Goal: Task Accomplishment & Management: Manage account settings

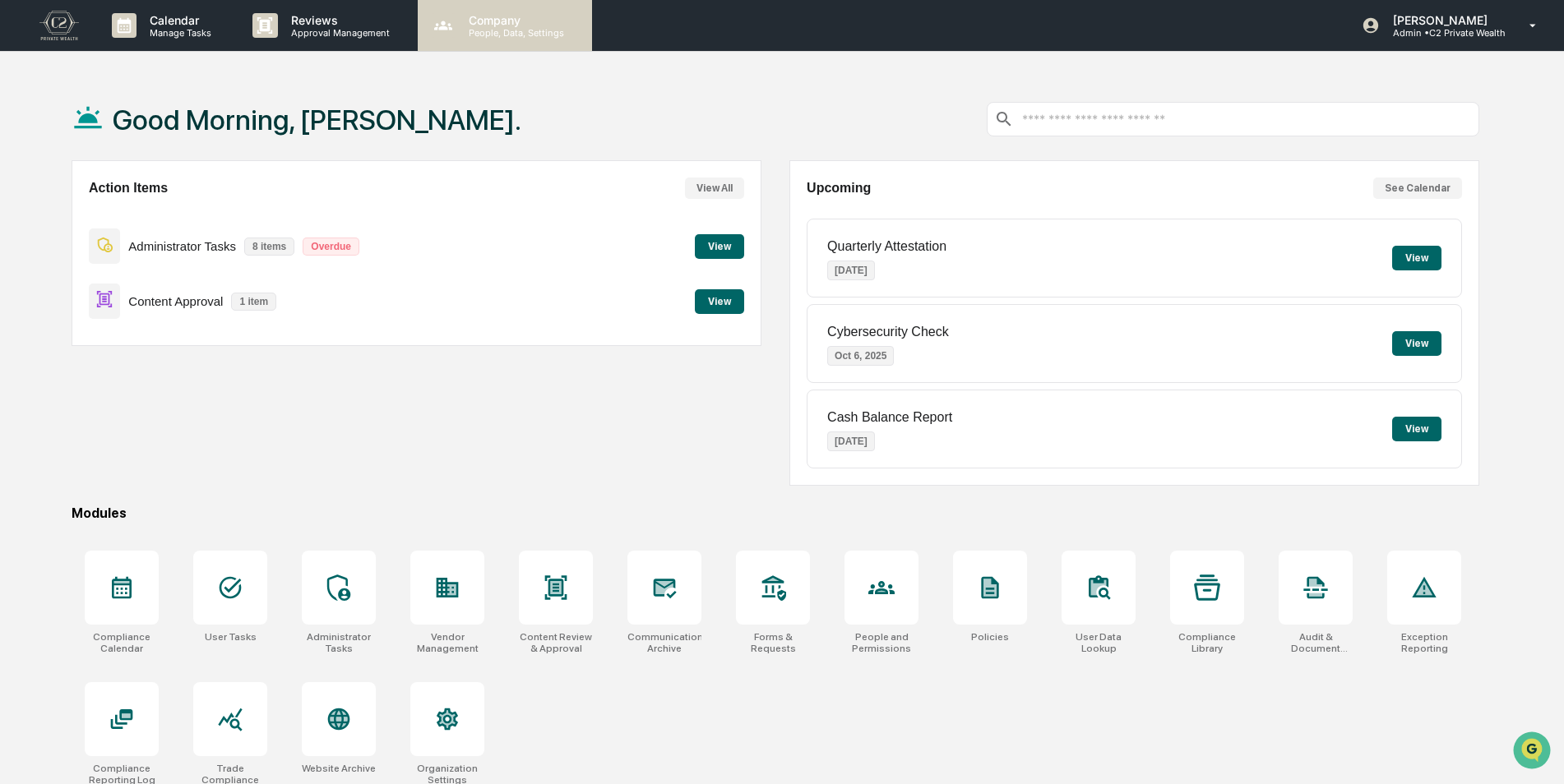
click at [496, 22] on p "Company" at bounding box center [514, 20] width 117 height 14
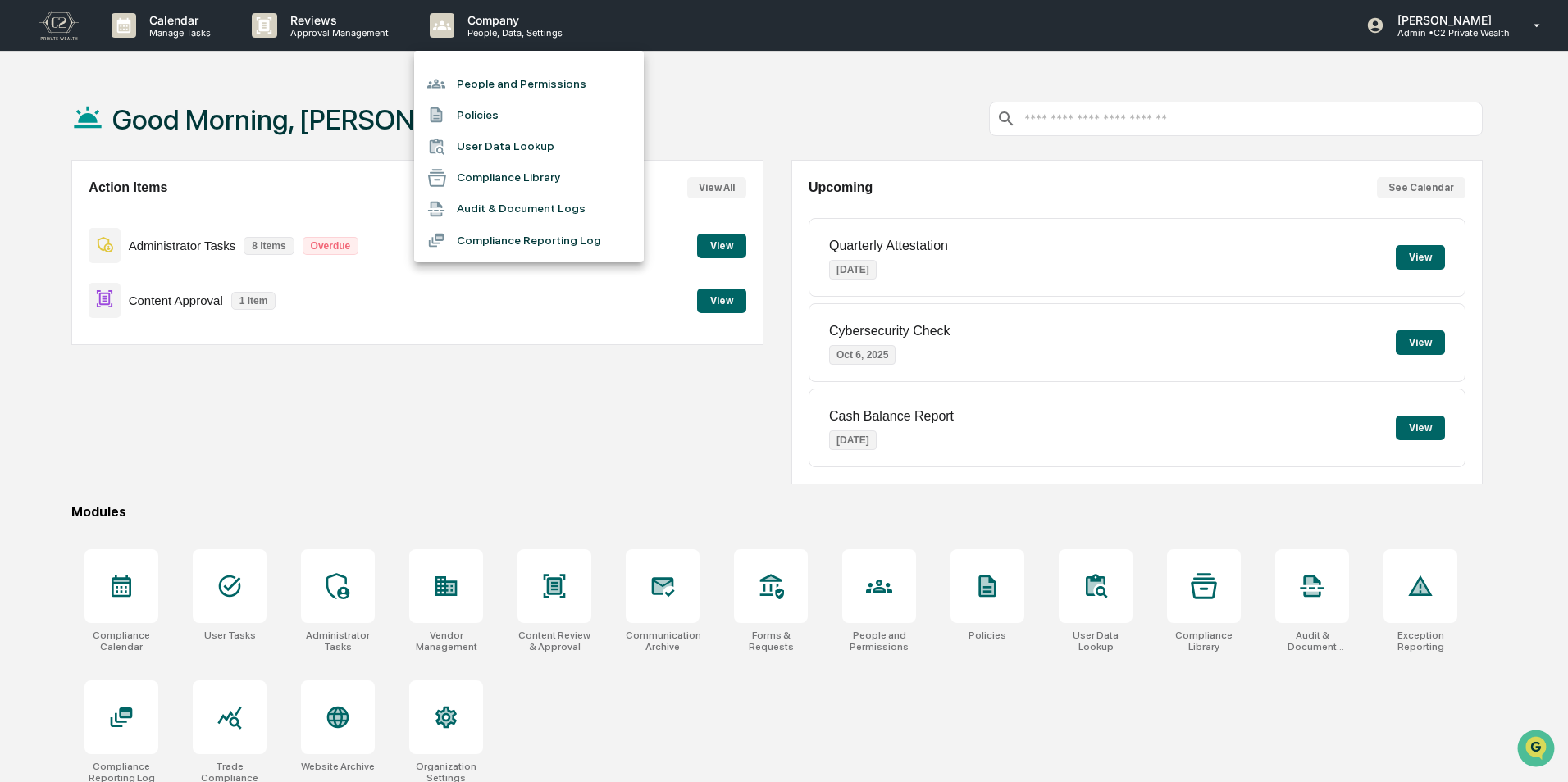
click at [482, 86] on li "People and Permissions" at bounding box center [528, 83] width 229 height 31
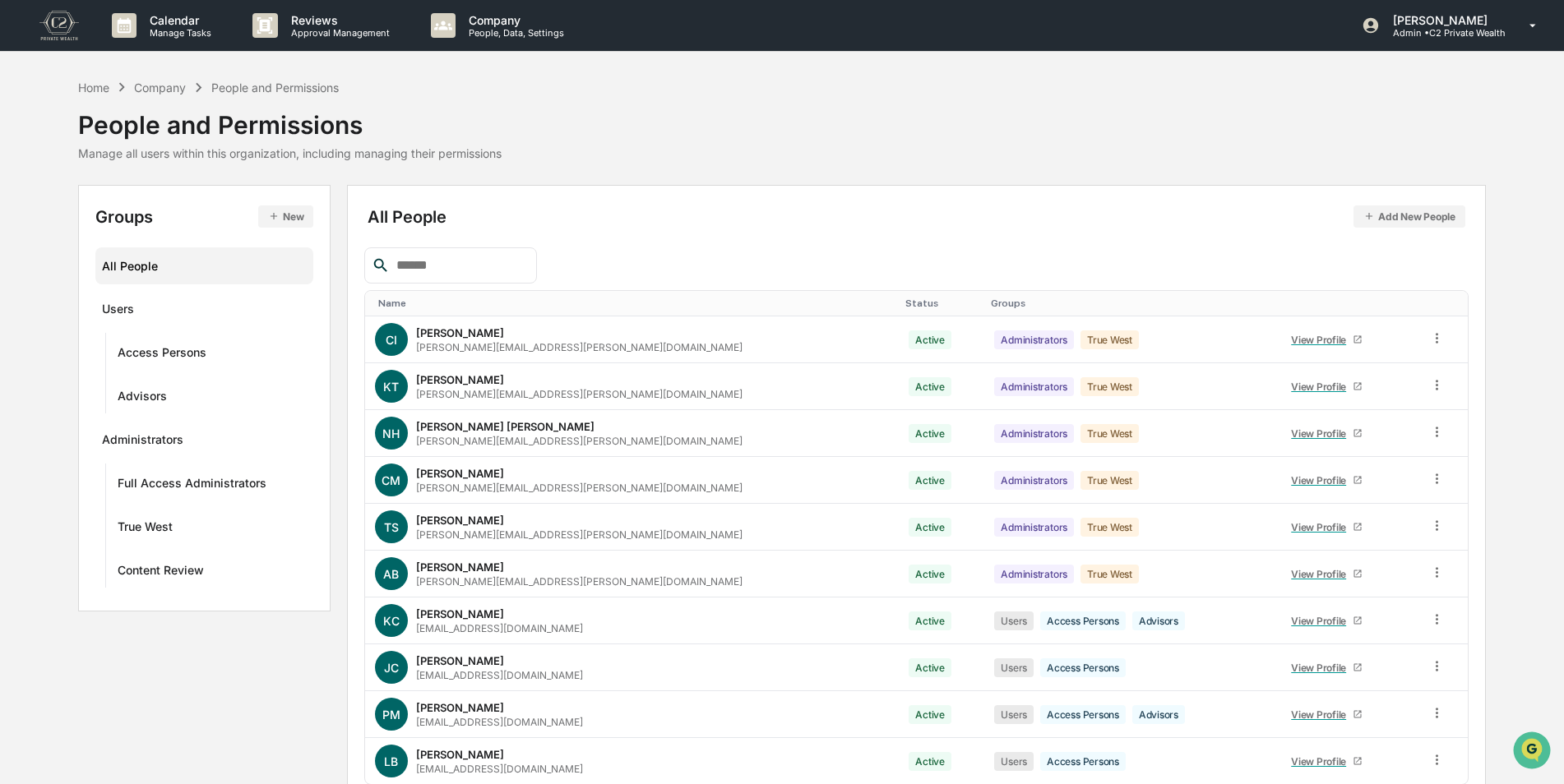
click at [435, 262] on input "text" at bounding box center [460, 266] width 140 height 22
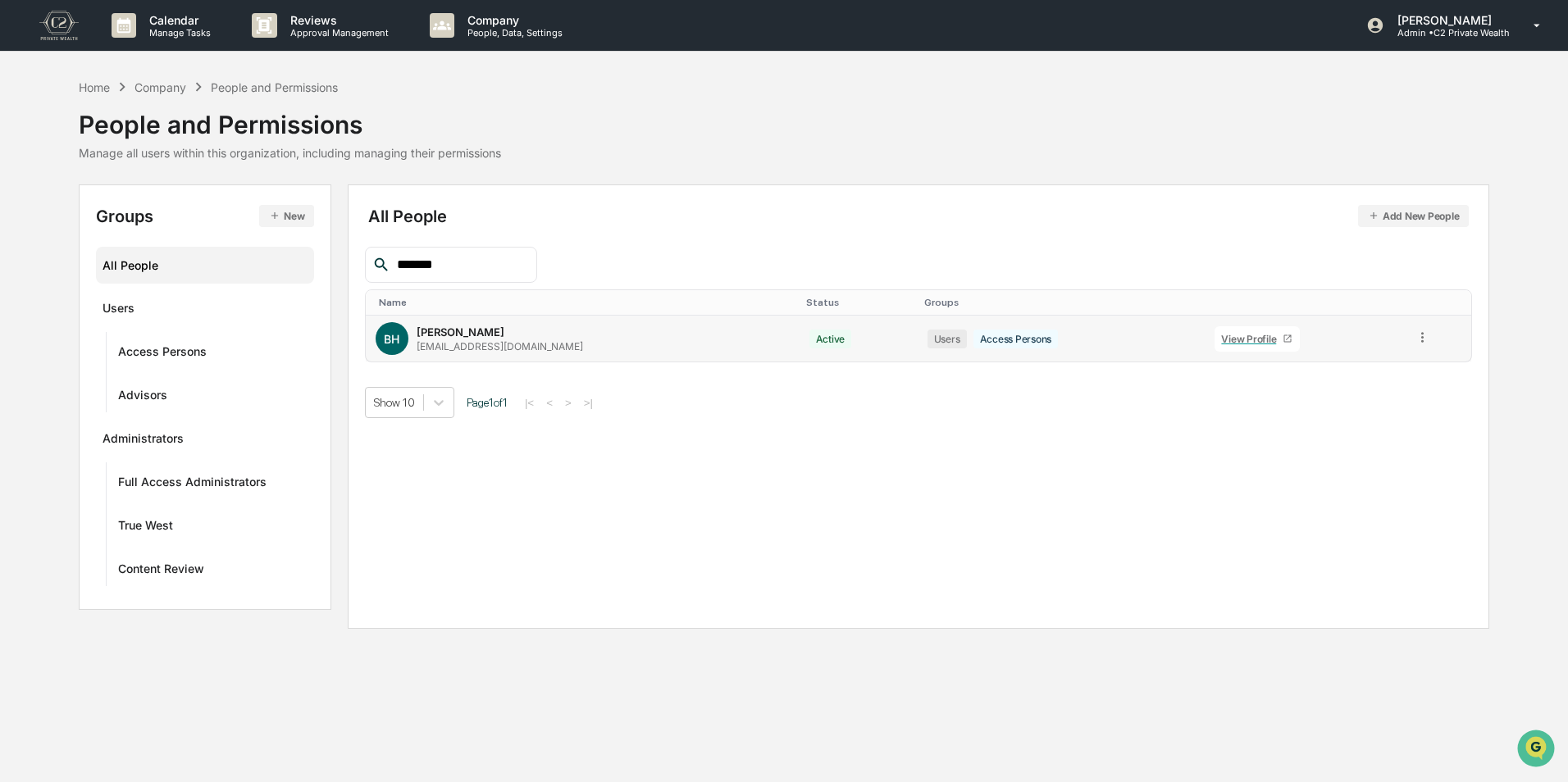
type input "*******"
click at [1421, 336] on icon at bounding box center [1422, 337] width 16 height 16
click at [1379, 376] on div "Groups & Permissions" at bounding box center [1346, 363] width 167 height 32
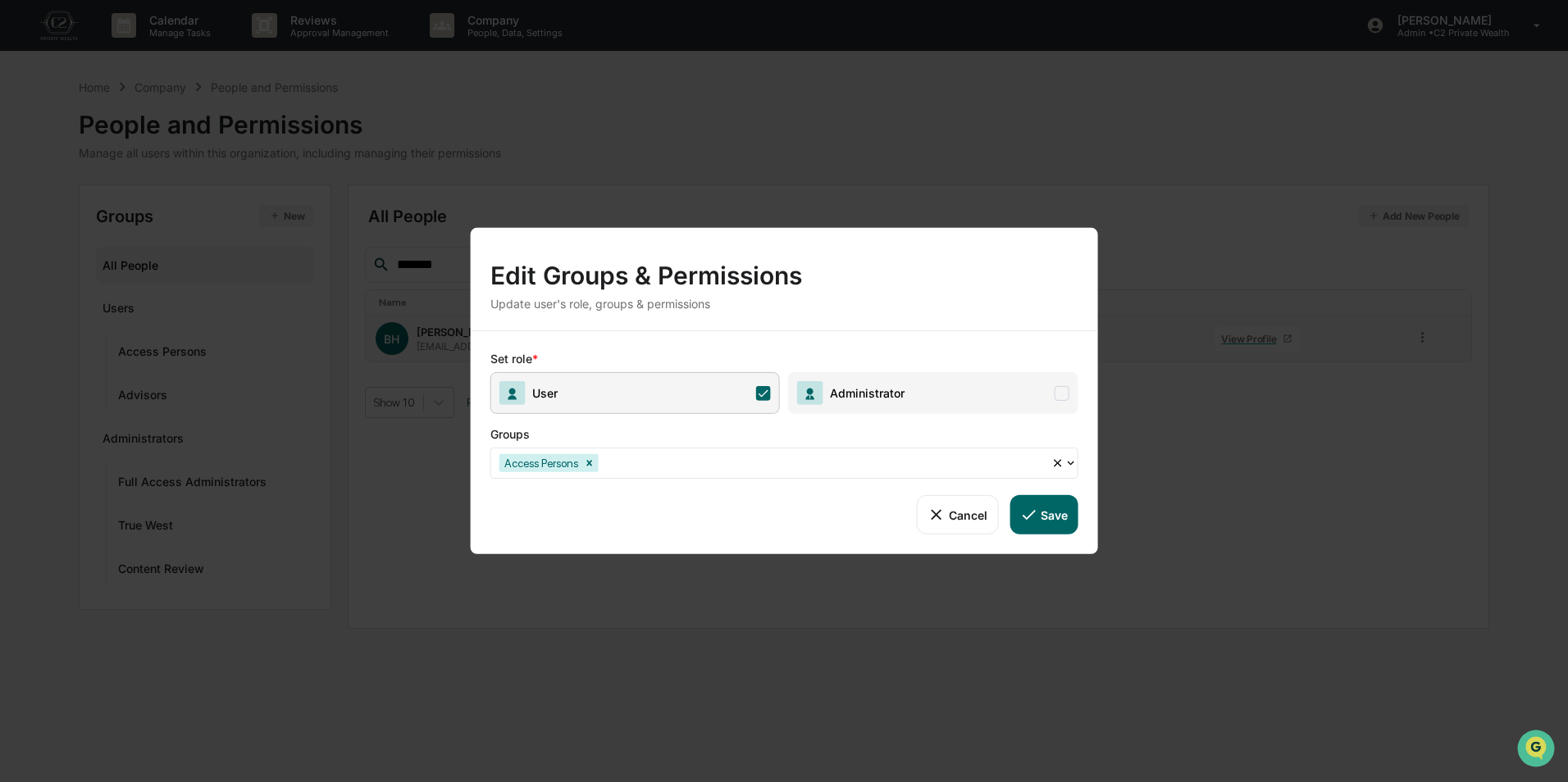
click at [912, 404] on span "Administrator" at bounding box center [932, 393] width 289 height 42
click at [1050, 516] on button "Save" at bounding box center [1044, 514] width 68 height 39
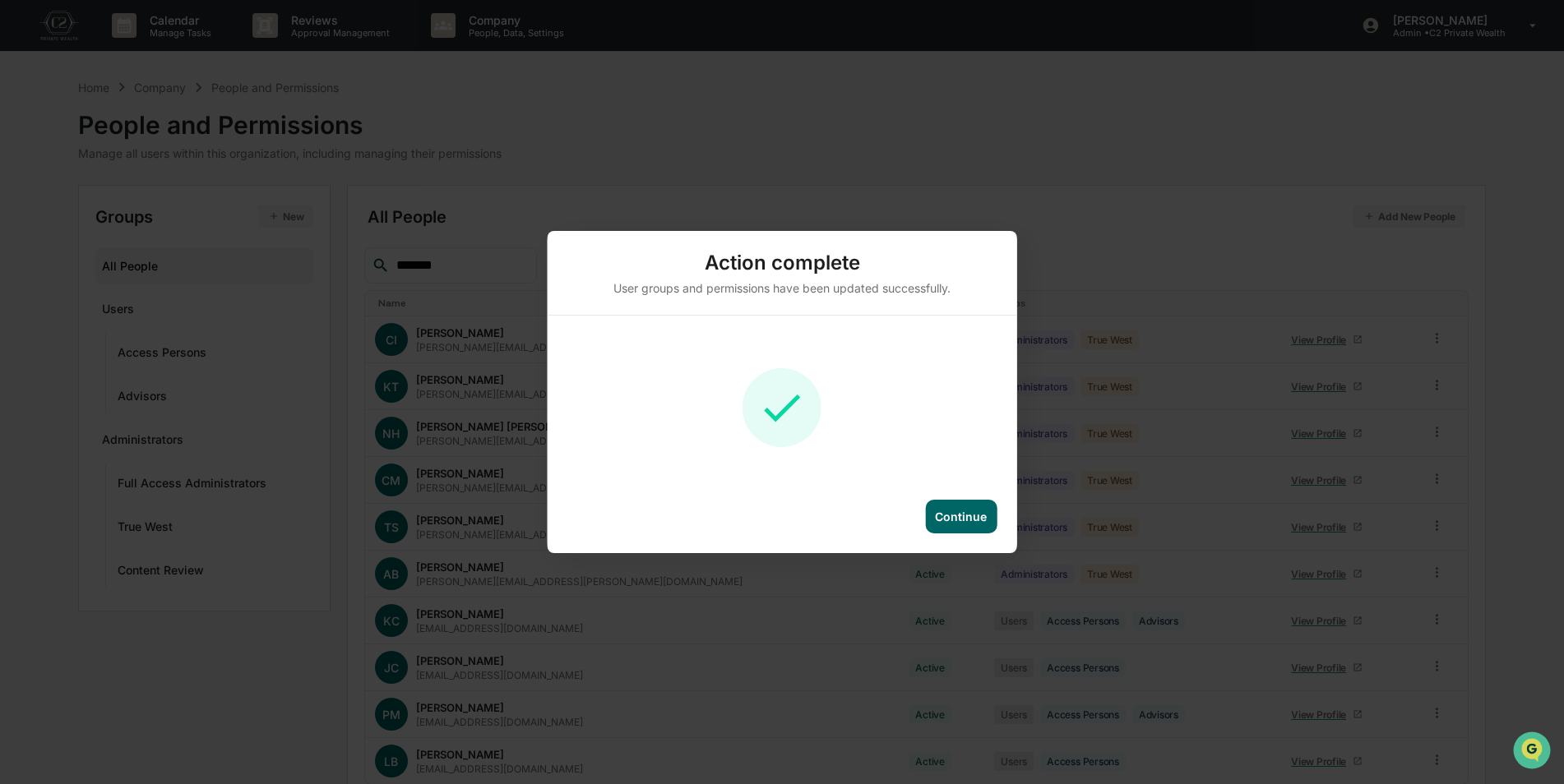
click at [963, 519] on div "Continue" at bounding box center [961, 517] width 52 height 14
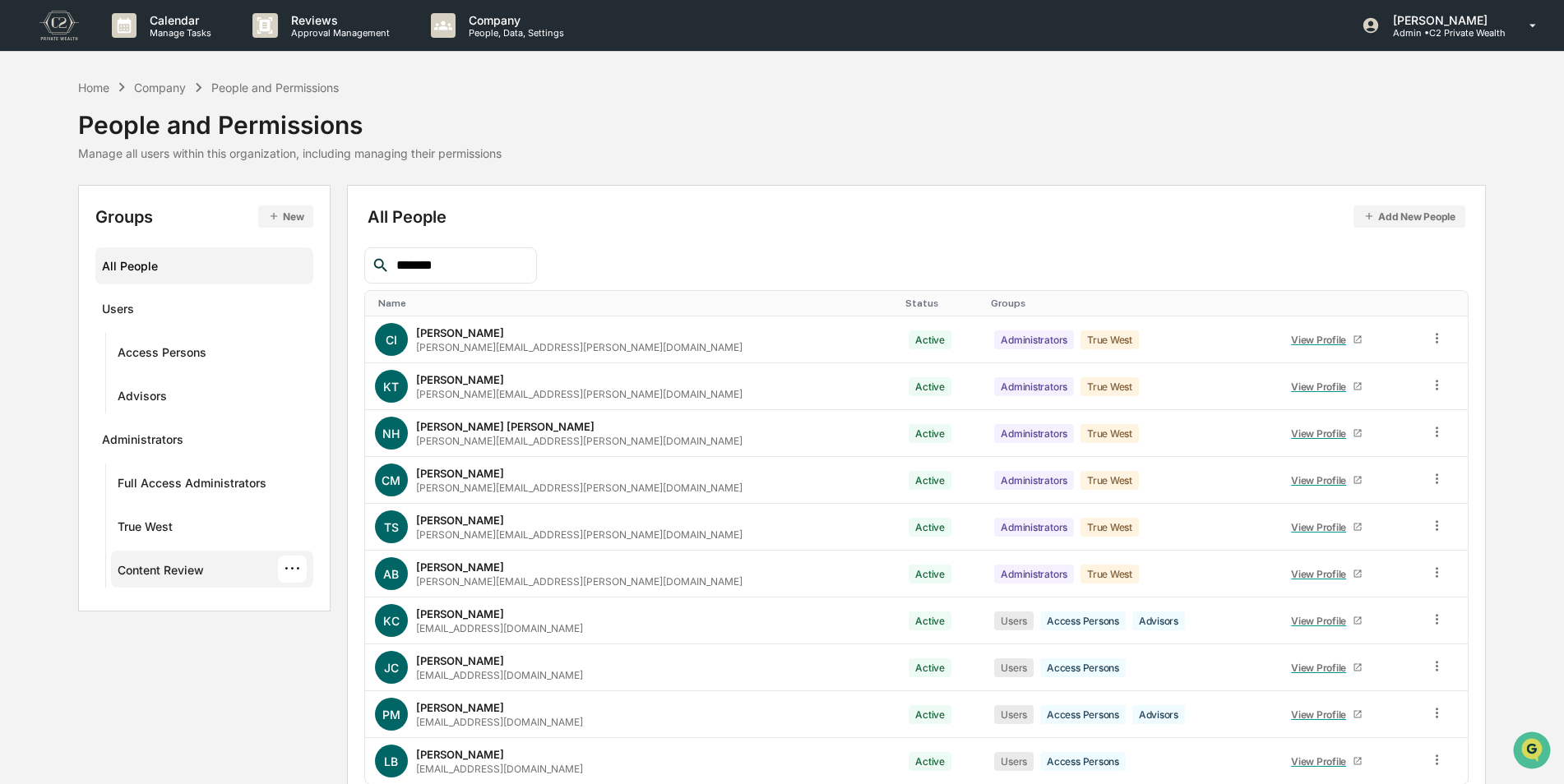
click at [141, 568] on div "Content Review" at bounding box center [161, 573] width 87 height 20
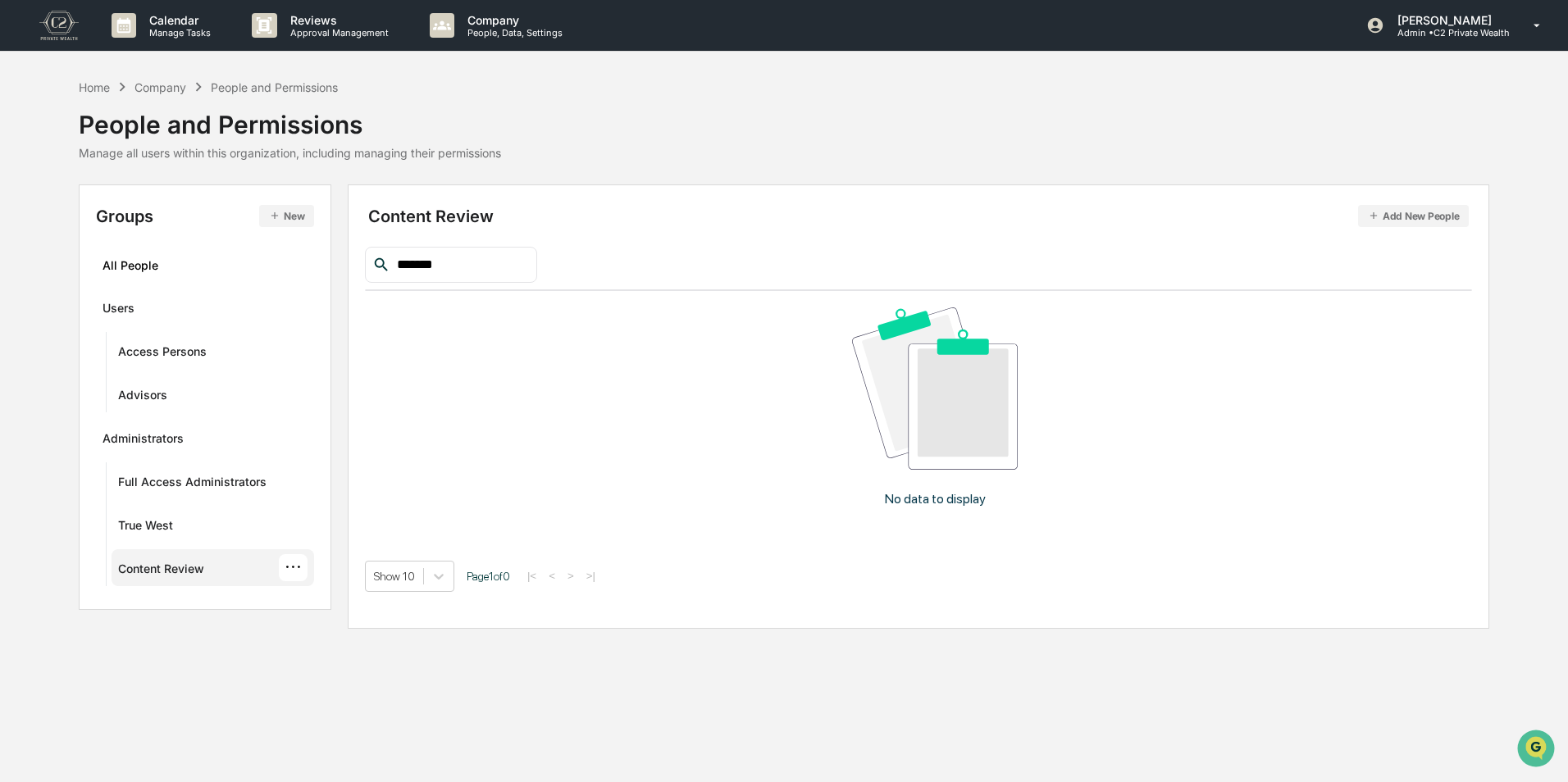
click at [529, 264] on input "*******" at bounding box center [460, 265] width 140 height 22
click at [140, 572] on div "Content Review" at bounding box center [161, 572] width 86 height 20
click at [302, 569] on div "···" at bounding box center [293, 568] width 29 height 27
click at [366, 659] on div "Add People" at bounding box center [420, 660] width 190 height 20
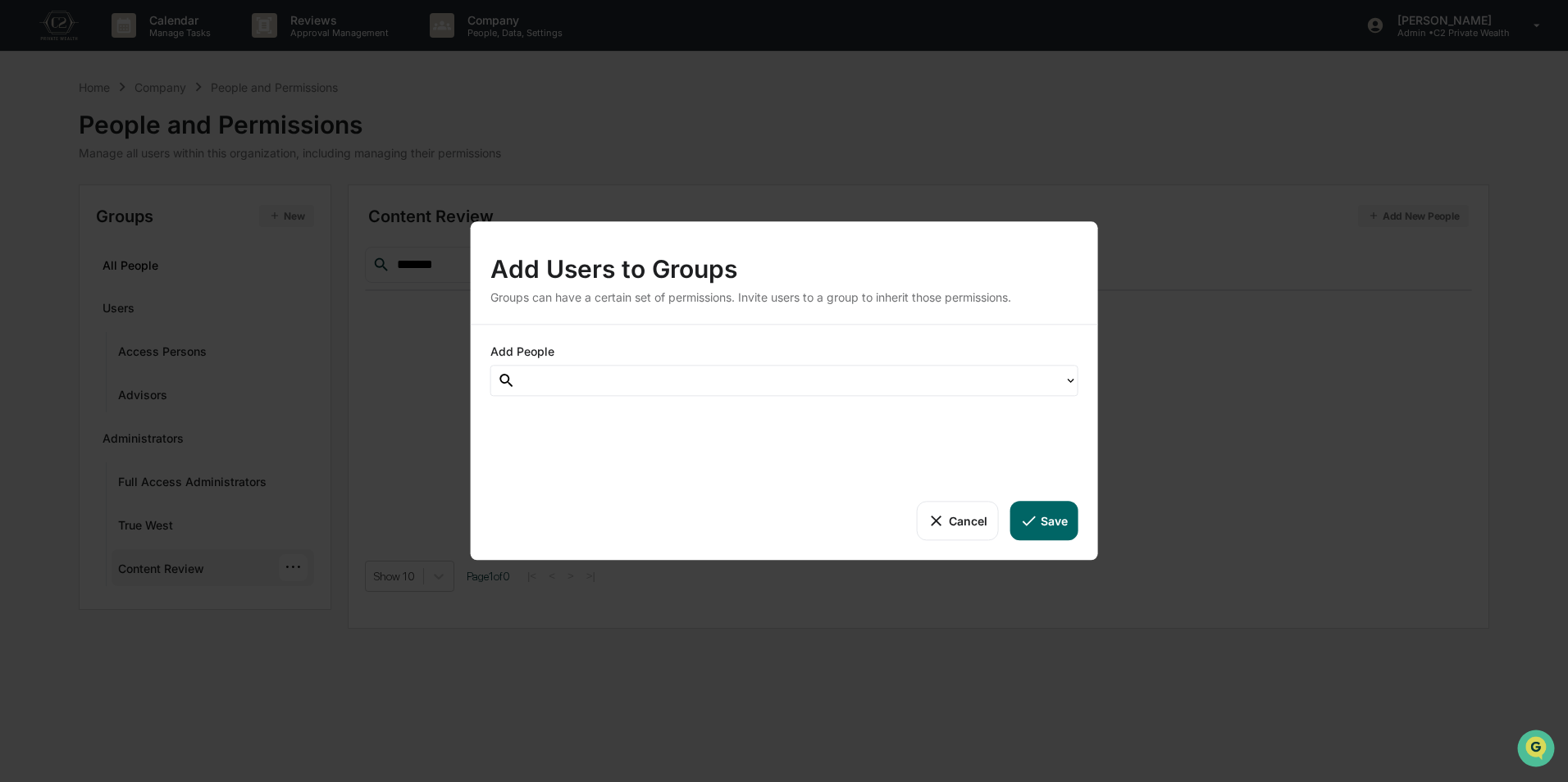
click at [585, 377] on div at bounding box center [790, 381] width 532 height 19
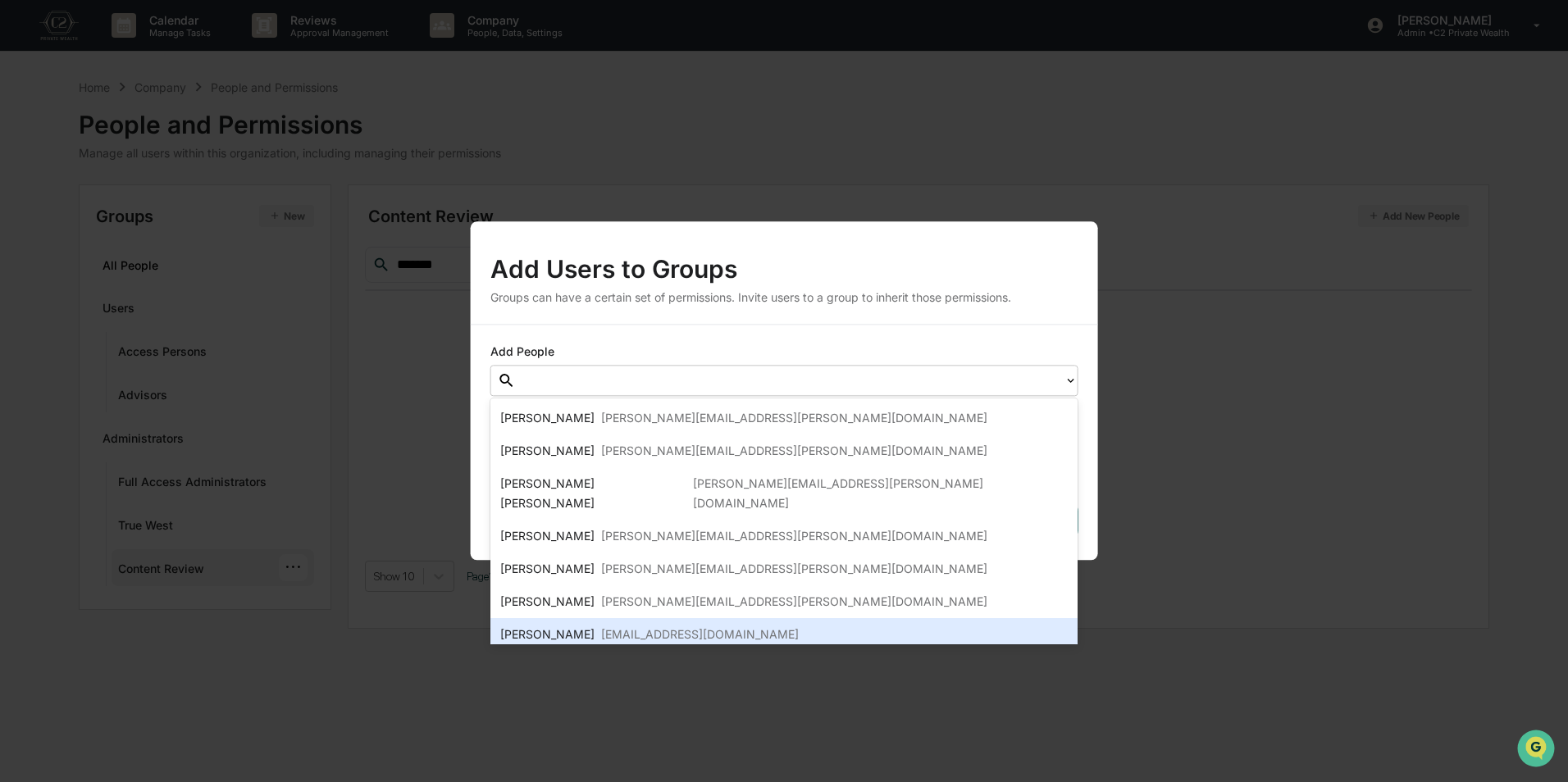
click at [574, 625] on div "[PERSON_NAME]" at bounding box center [547, 635] width 94 height 20
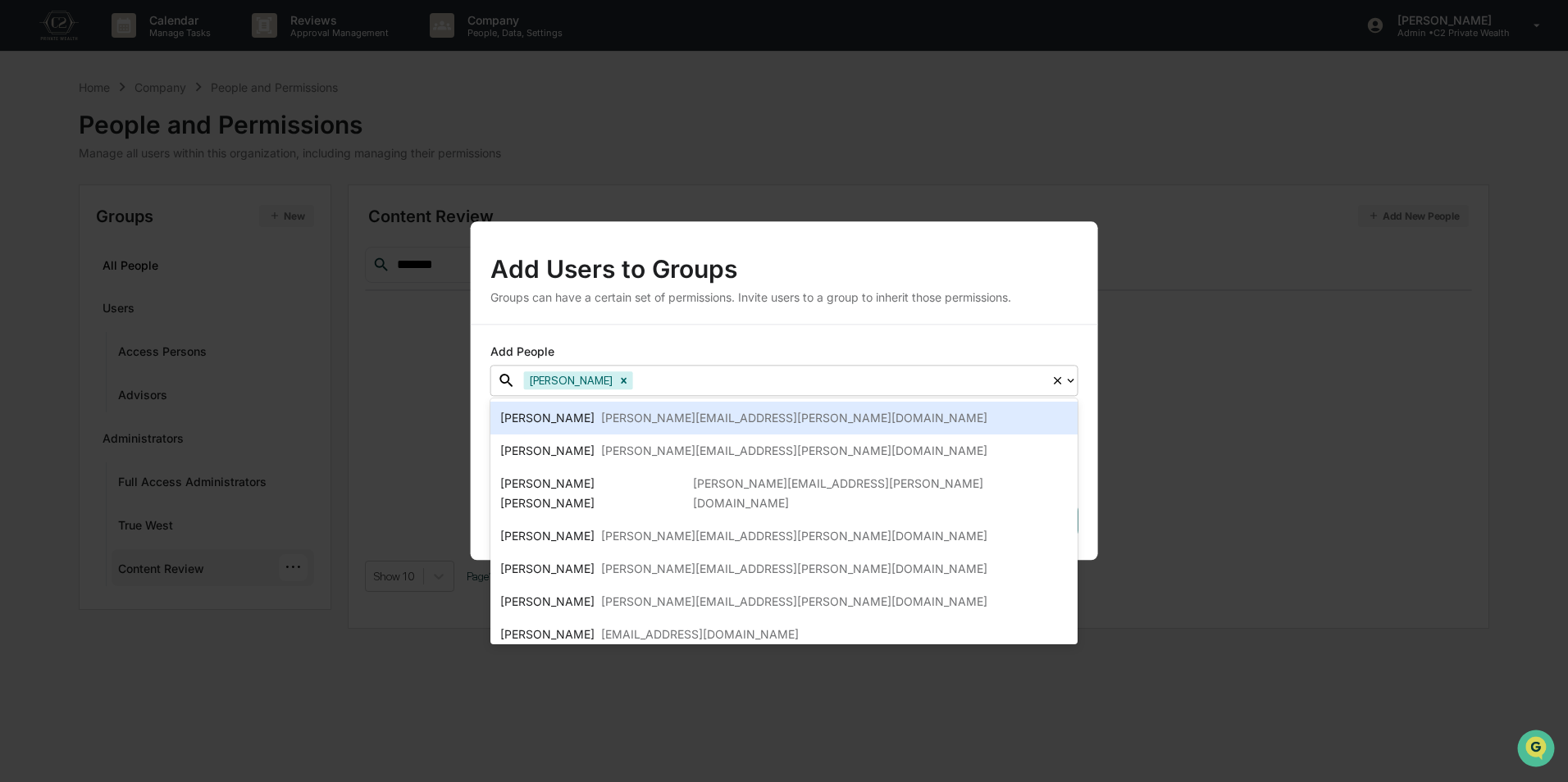
click at [804, 311] on div "Add Users to Groups Groups can have a certain set of permissions. Invite users …" at bounding box center [784, 272] width 627 height 102
click at [1069, 343] on div "Add People option [PERSON_NAME], selected. 8 results available. Use Up and Down…" at bounding box center [784, 442] width 627 height 235
click at [779, 419] on div "[PERSON_NAME][EMAIL_ADDRESS][PERSON_NAME][DOMAIN_NAME]" at bounding box center [794, 418] width 386 height 20
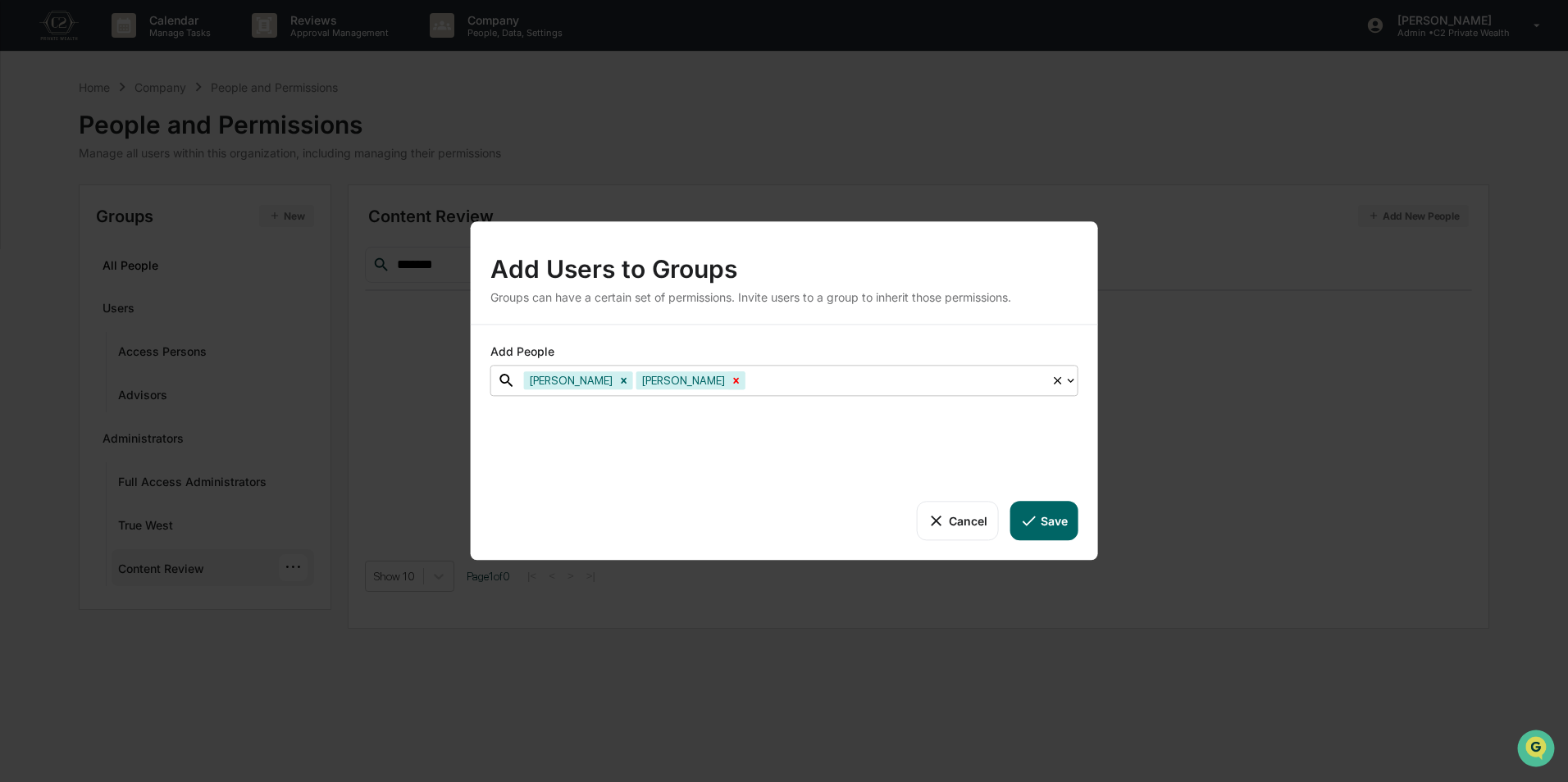
click at [730, 381] on icon "Remove Caroline Iannucci" at bounding box center [736, 381] width 12 height 12
click at [1051, 524] on button "Save" at bounding box center [1044, 520] width 68 height 39
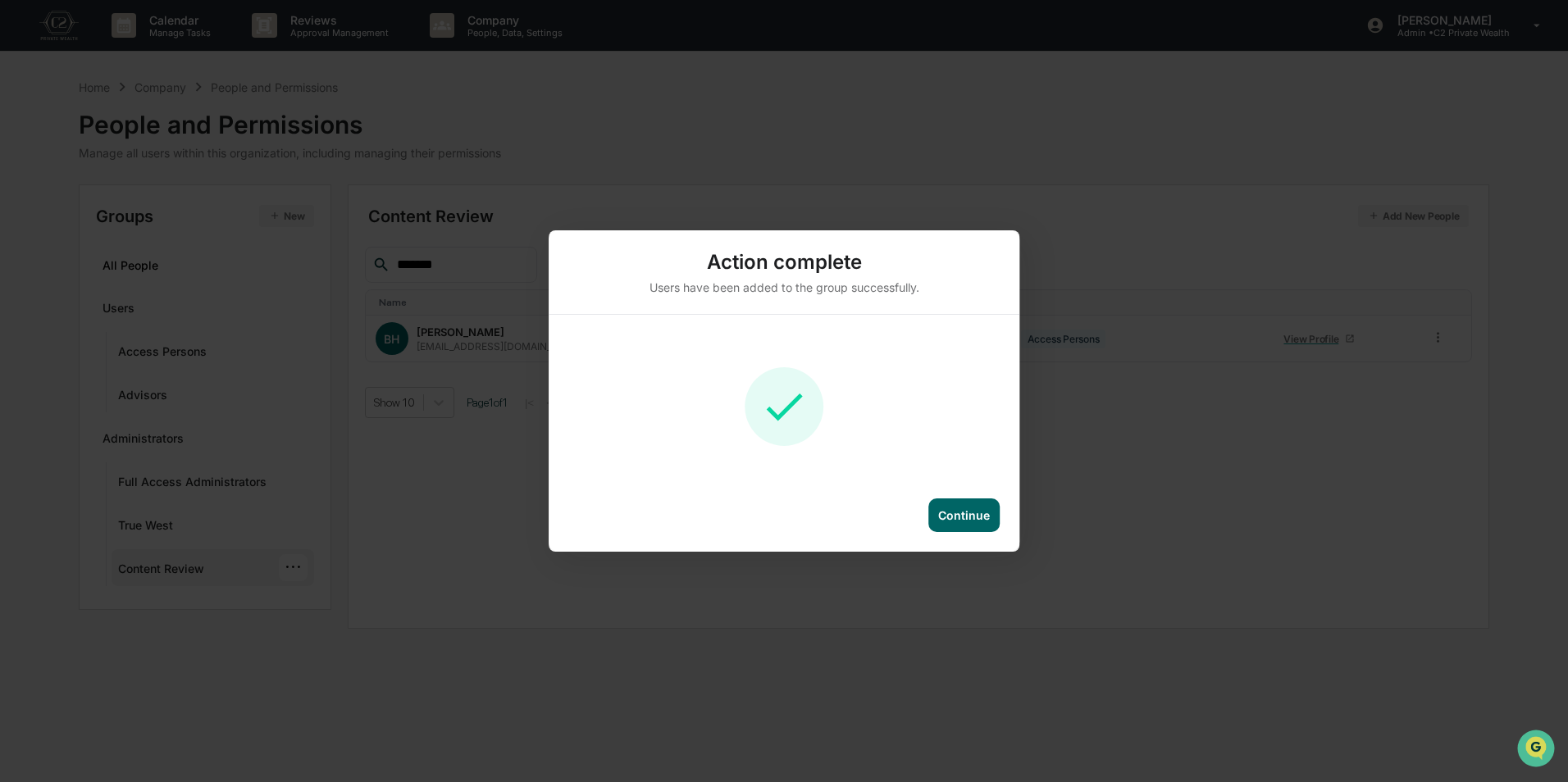
click at [975, 522] on div "Continue" at bounding box center [964, 515] width 52 height 14
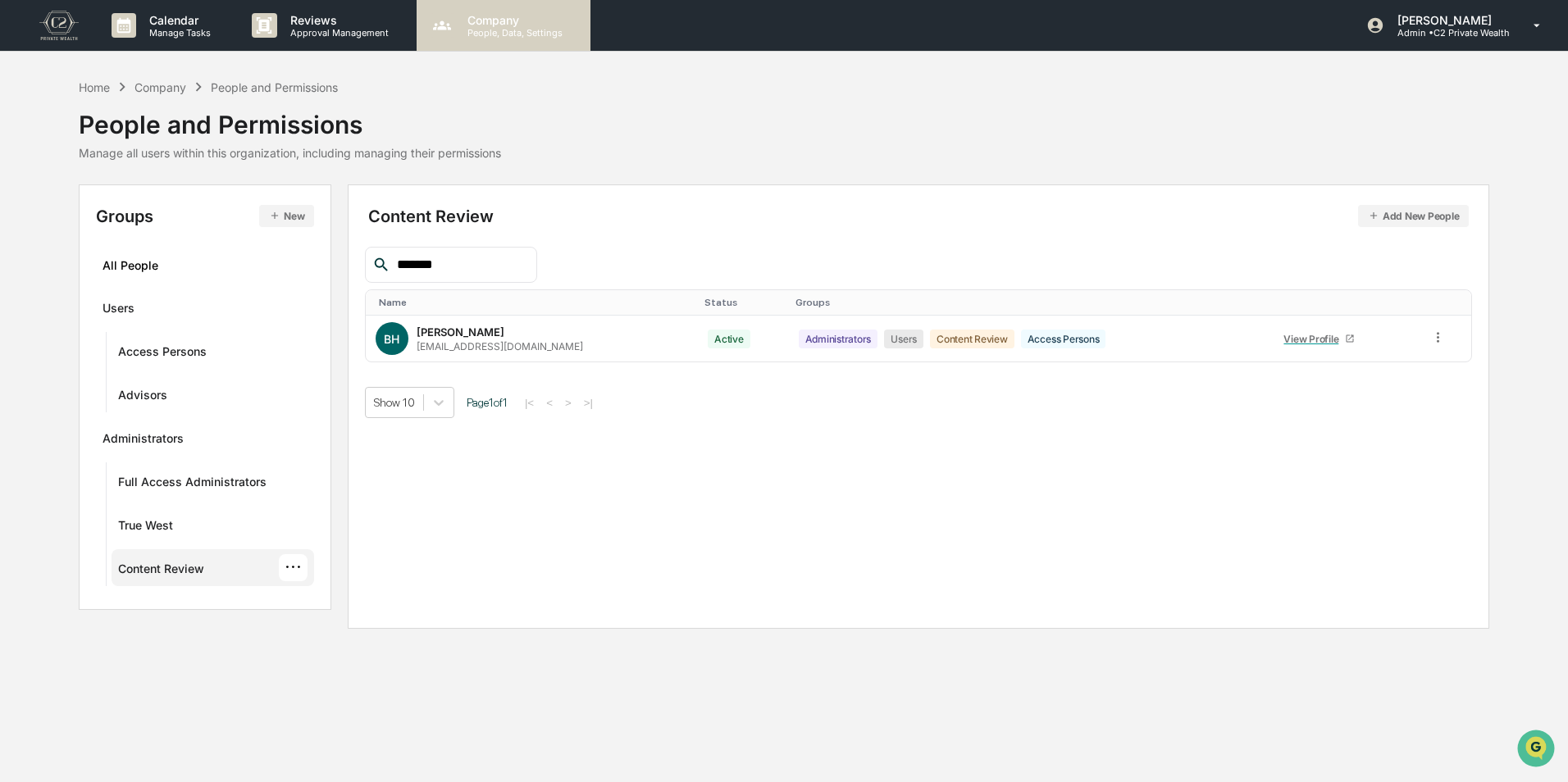
click at [461, 27] on p "People, Data, Settings" at bounding box center [513, 33] width 116 height 12
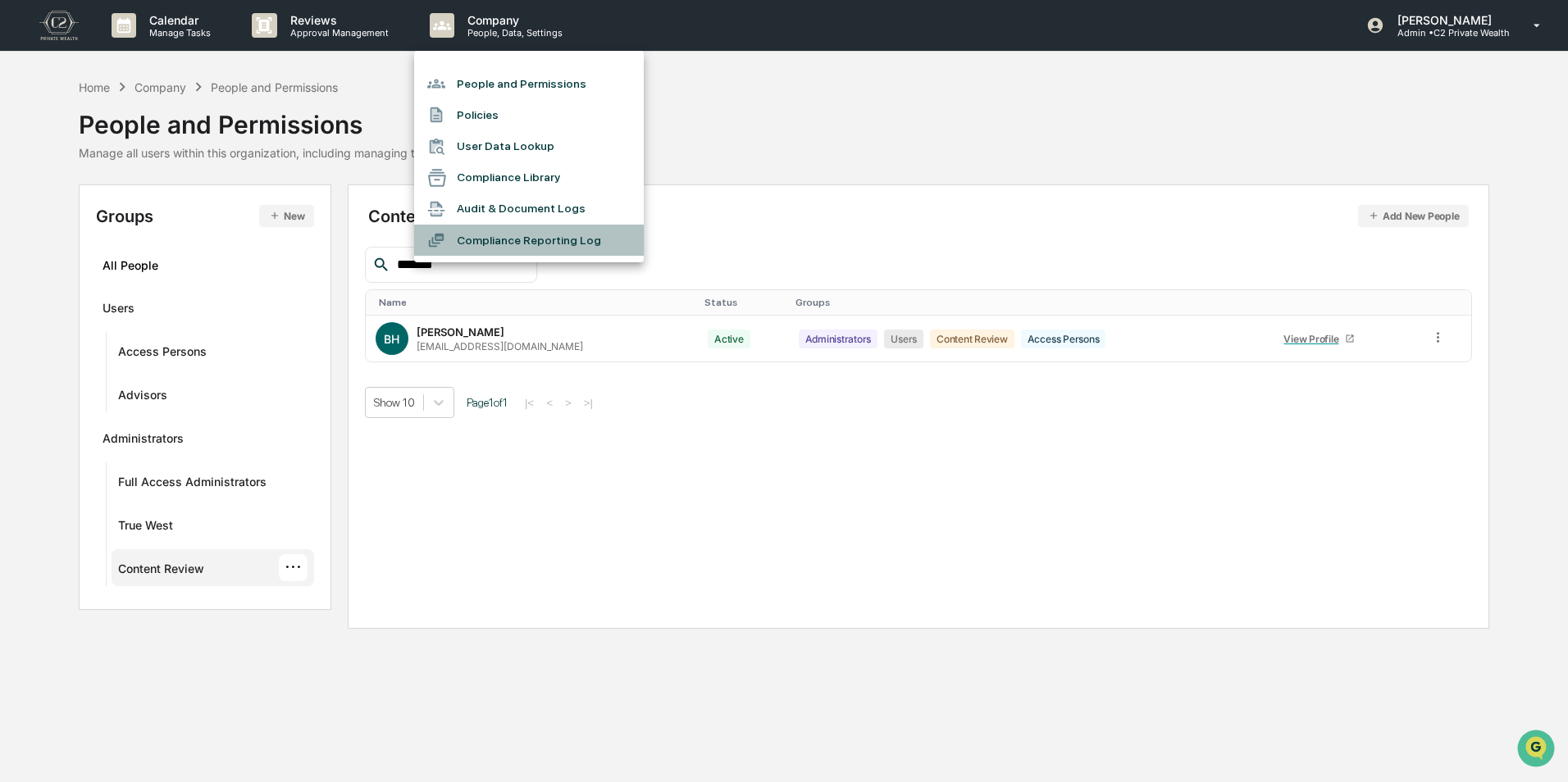
click at [519, 241] on li "Compliance Reporting Log" at bounding box center [528, 239] width 229 height 31
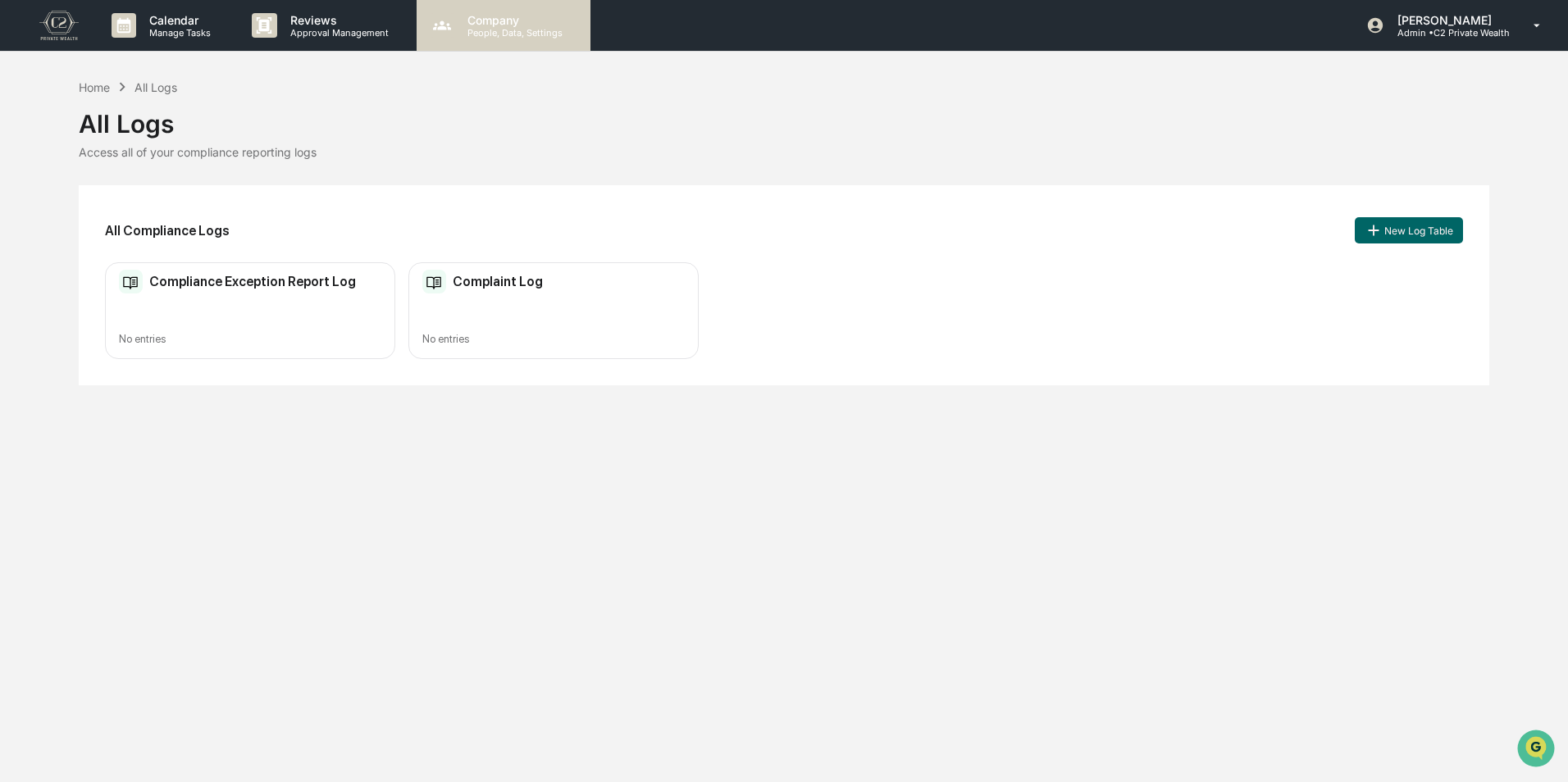
click at [530, 23] on p "Company" at bounding box center [513, 20] width 116 height 14
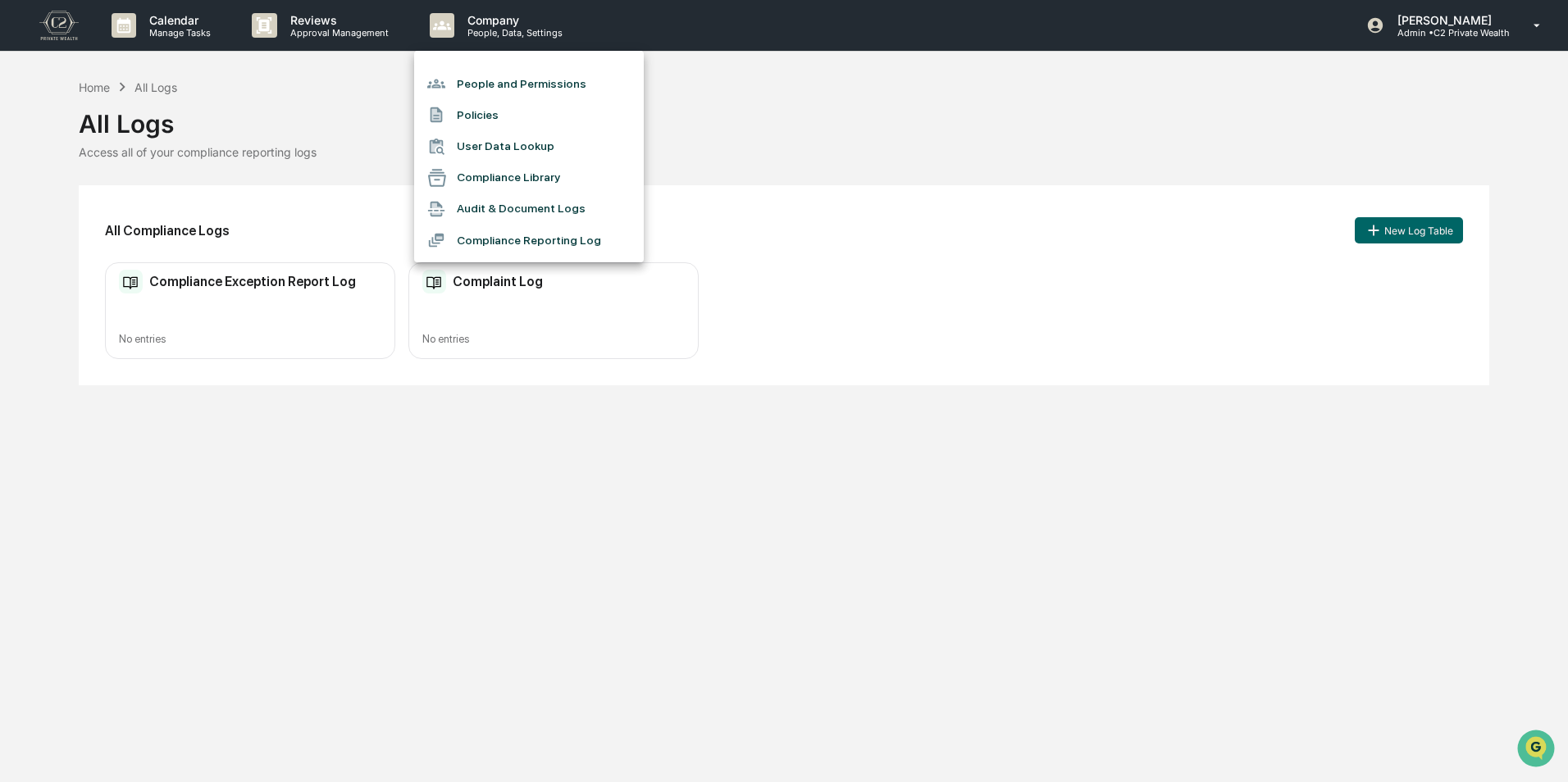
click at [1406, 72] on div at bounding box center [784, 391] width 1568 height 782
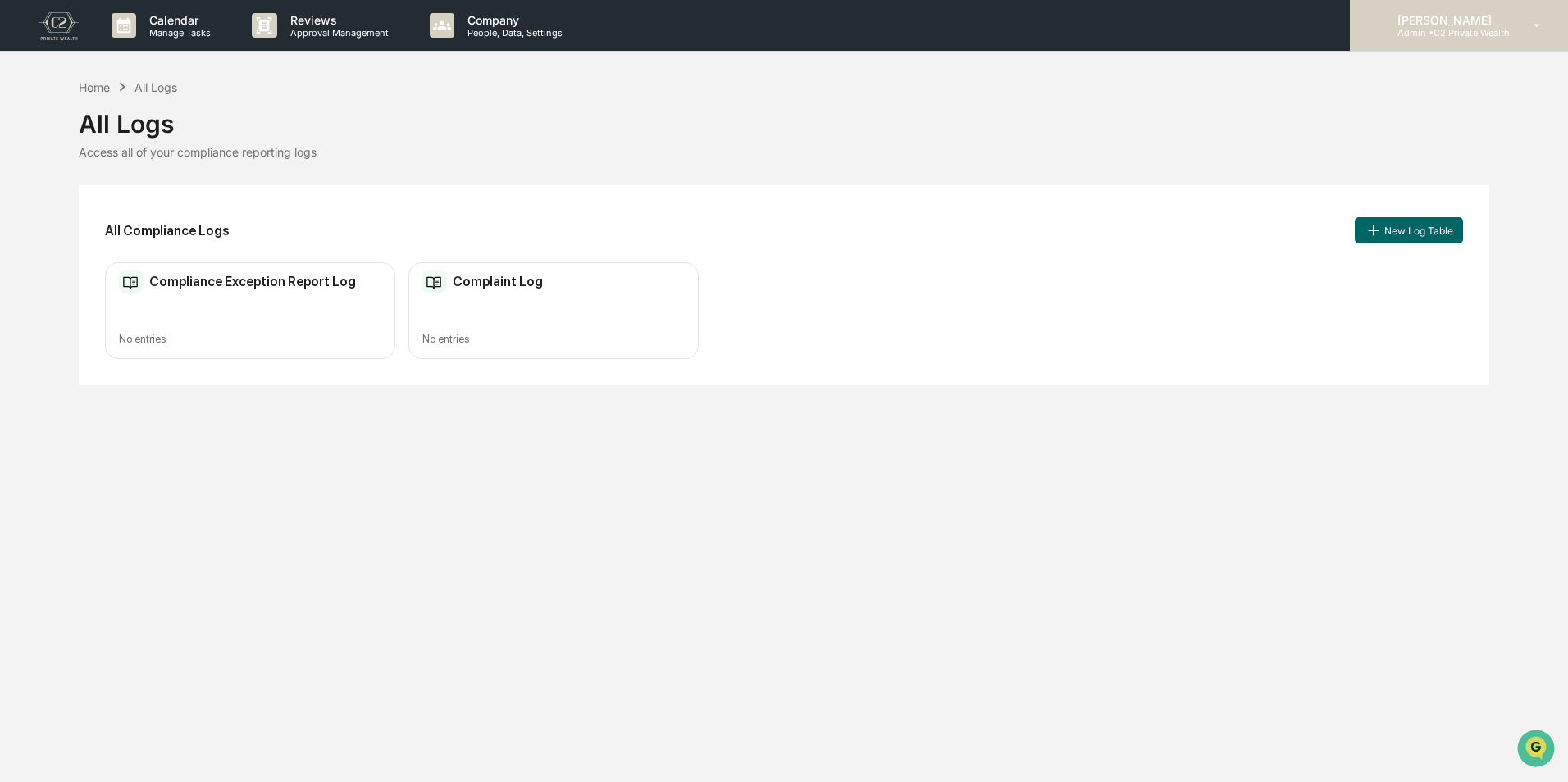
click at [1434, 32] on p "Admin • C2 Private Wealth" at bounding box center [1447, 33] width 125 height 12
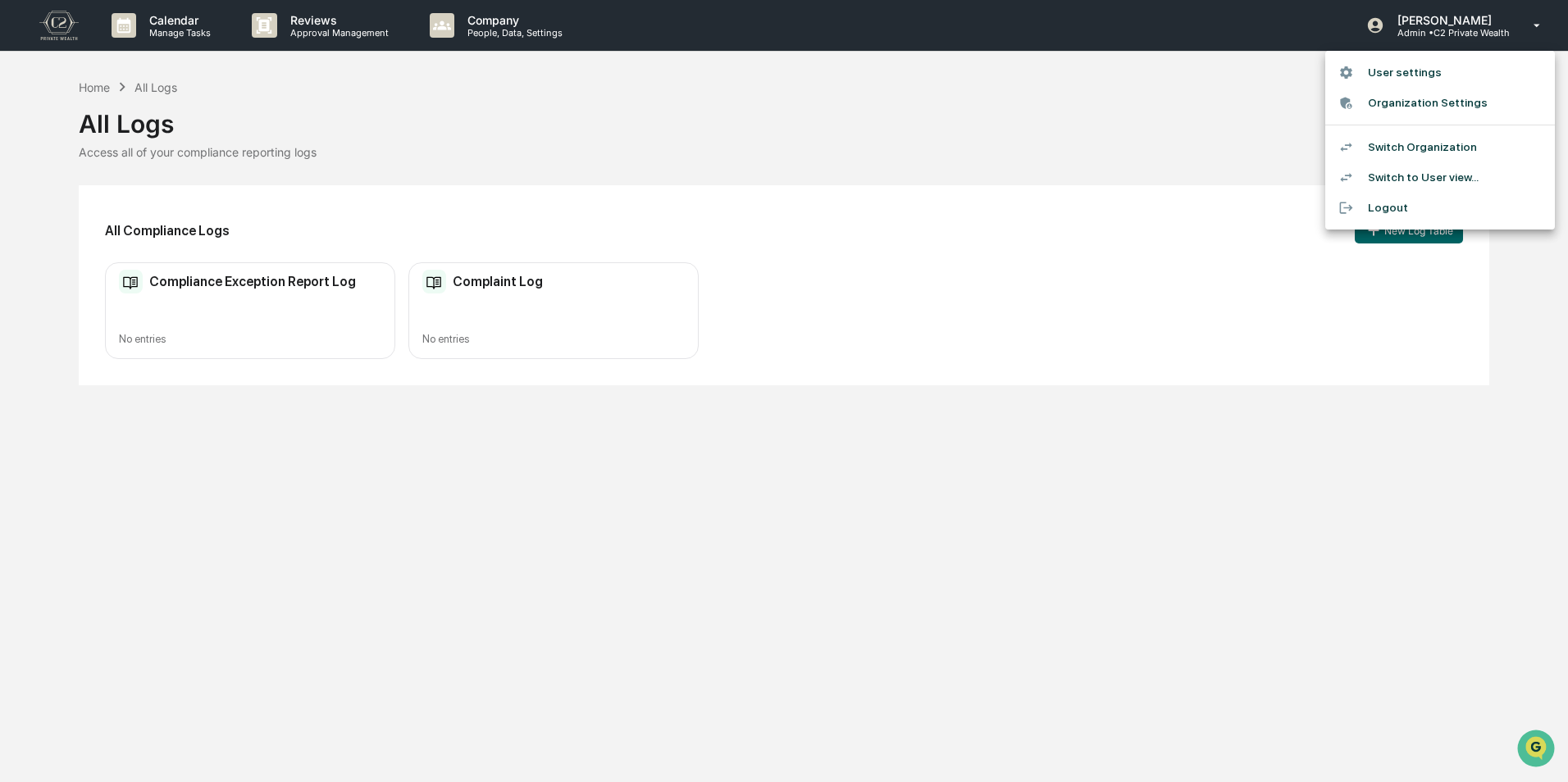
click at [1418, 138] on li "Switch Organization" at bounding box center [1440, 147] width 229 height 31
